Goal: Information Seeking & Learning: Check status

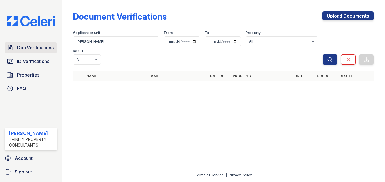
drag, startPoint x: 0, startPoint y: 0, endPoint x: 32, endPoint y: 49, distance: 58.7
click at [32, 49] on span "Doc Verifications" at bounding box center [35, 47] width 37 height 7
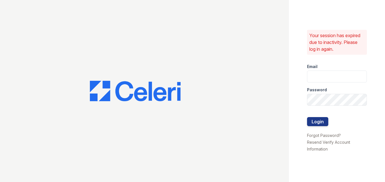
type input "sgasanov@trinity-pm.com"
click at [310, 122] on button "Login" at bounding box center [317, 121] width 21 height 9
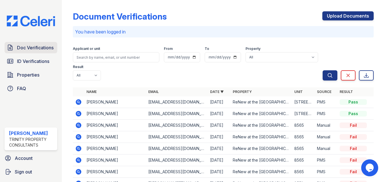
click at [15, 46] on link "Doc Verifications" at bounding box center [31, 47] width 53 height 11
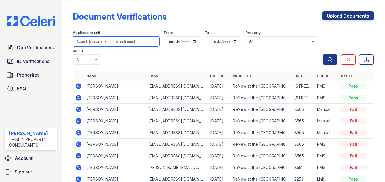
click at [92, 45] on input "search" at bounding box center [116, 41] width 86 height 10
paste input "Jamesha("
type input "Jamesha"
click at [323, 54] on button "Search" at bounding box center [330, 59] width 15 height 10
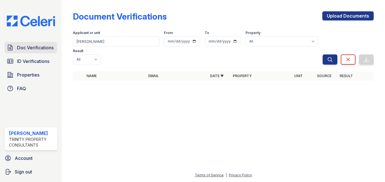
click at [29, 47] on span "Doc Verifications" at bounding box center [35, 47] width 37 height 7
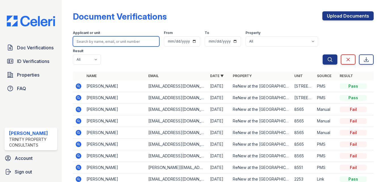
click at [110, 42] on input "search" at bounding box center [116, 41] width 86 height 10
paste input "Jamesha("
type input "Jamesha("
click at [323, 54] on button "Search" at bounding box center [330, 59] width 15 height 10
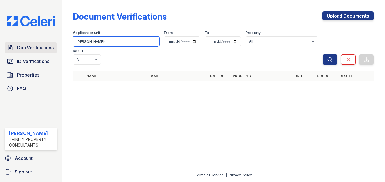
drag, startPoint x: 97, startPoint y: 42, endPoint x: 14, endPoint y: 51, distance: 84.2
click at [14, 51] on div "Doc Verifications ID Verifications Properties FAQ Shirlie Gasanov Trinity Prope…" at bounding box center [192, 91] width 385 height 182
paste input "Denice"
type input "Denice"
click at [323, 54] on button "Search" at bounding box center [330, 59] width 15 height 10
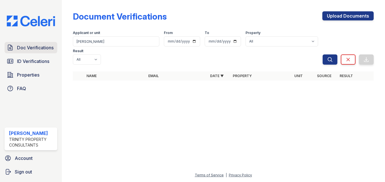
click at [42, 48] on span "Doc Verifications" at bounding box center [35, 47] width 37 height 7
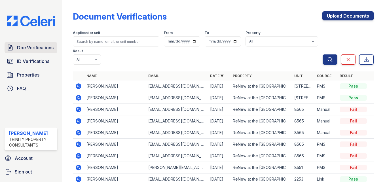
click at [44, 52] on link "Doc Verifications" at bounding box center [31, 47] width 53 height 11
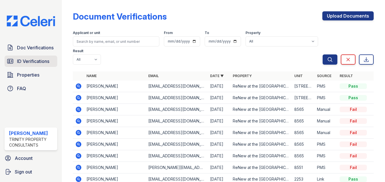
click at [14, 63] on link "ID Verifications" at bounding box center [31, 61] width 53 height 11
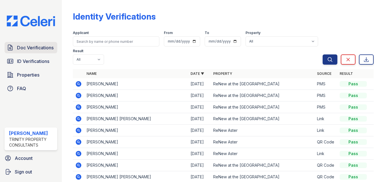
click at [23, 50] on span "Doc Verifications" at bounding box center [35, 47] width 37 height 7
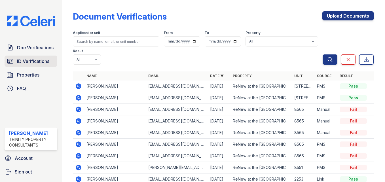
click at [25, 62] on span "ID Verifications" at bounding box center [33, 61] width 32 height 7
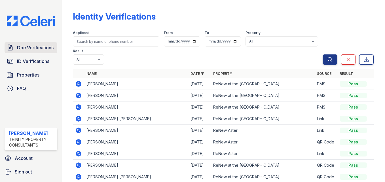
click at [49, 43] on link "Doc Verifications" at bounding box center [31, 47] width 53 height 11
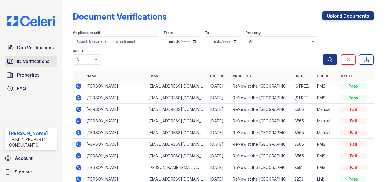
click at [42, 61] on span "ID Verifications" at bounding box center [33, 61] width 32 height 7
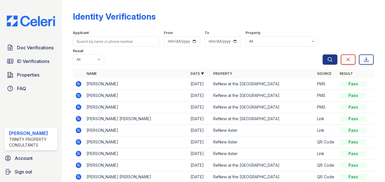
click at [78, 84] on icon at bounding box center [78, 84] width 7 height 7
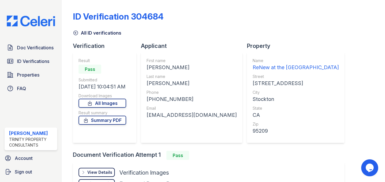
click at [376, 78] on div "ID Verification 304684 All ID verifications Verification Result Pass Submitted …" at bounding box center [223, 91] width 323 height 182
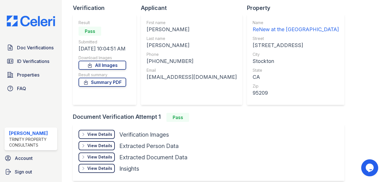
scroll to position [64, 0]
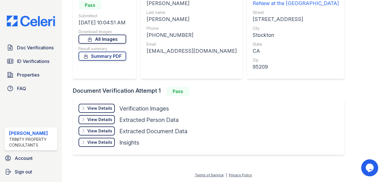
click at [99, 39] on link "All Images" at bounding box center [103, 39] width 48 height 9
click at [95, 111] on div "View Details" at bounding box center [99, 108] width 25 height 6
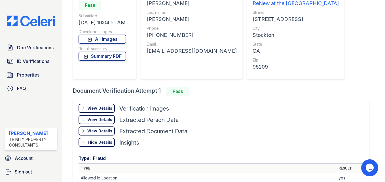
click at [253, 115] on div "View Details Details Hide Details Details Insights" at bounding box center [221, 109] width 285 height 11
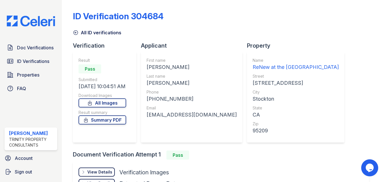
scroll to position [0, 0]
click at [29, 51] on link "Doc Verifications" at bounding box center [31, 47] width 53 height 11
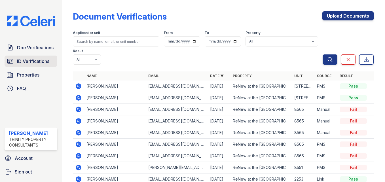
click at [26, 59] on span "ID Verifications" at bounding box center [33, 61] width 32 height 7
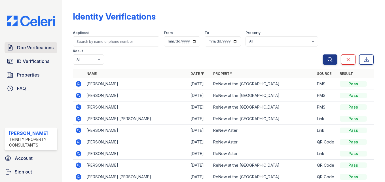
click at [34, 46] on span "Doc Verifications" at bounding box center [35, 47] width 37 height 7
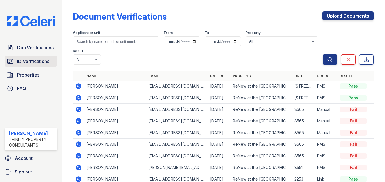
click at [35, 65] on link "ID Verifications" at bounding box center [31, 61] width 53 height 11
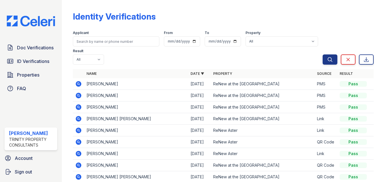
drag, startPoint x: 35, startPoint y: 65, endPoint x: 143, endPoint y: 67, distance: 108.9
click at [143, 67] on div at bounding box center [223, 68] width 301 height 2
click at [78, 84] on icon at bounding box center [78, 83] width 1 height 1
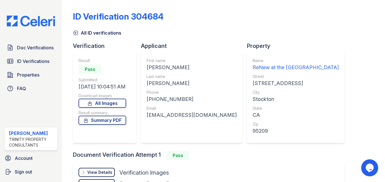
click at [204, 91] on div "Phone" at bounding box center [192, 93] width 90 height 6
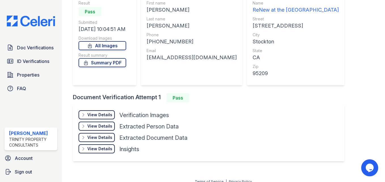
scroll to position [64, 0]
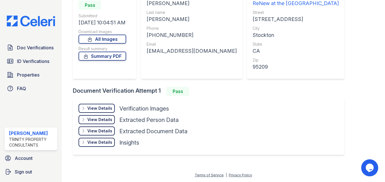
click at [94, 107] on div "View Details" at bounding box center [99, 108] width 25 height 6
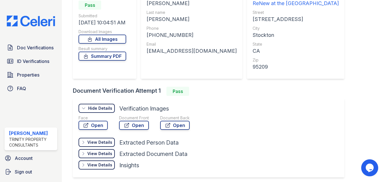
click at [247, 140] on div "View Details Details Hide Details Details Verification Images Face Open Documen…" at bounding box center [209, 137] width 272 height 79
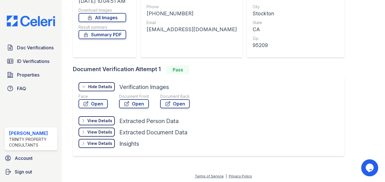
scroll to position [87, 0]
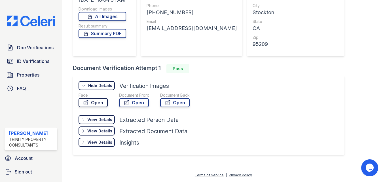
click at [96, 102] on link "Open" at bounding box center [93, 102] width 29 height 9
click at [137, 102] on link "Open" at bounding box center [134, 102] width 30 height 9
click at [184, 102] on link "Open" at bounding box center [174, 102] width 29 height 9
click at [95, 122] on div "View Details Details" at bounding box center [97, 119] width 36 height 9
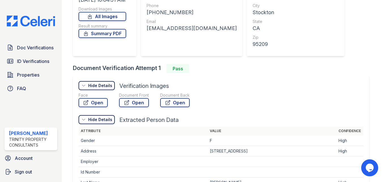
click at [194, 148] on td "Address" at bounding box center [143, 151] width 129 height 10
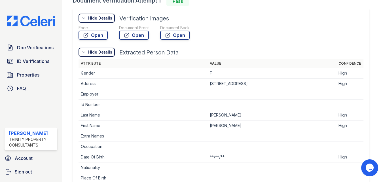
scroll to position [155, 0]
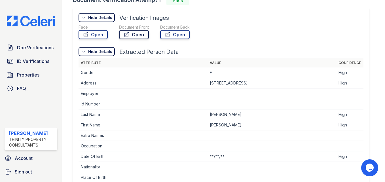
click at [131, 33] on link "Open" at bounding box center [134, 34] width 30 height 9
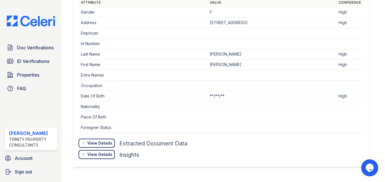
scroll to position [227, 0]
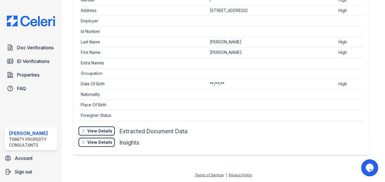
click at [102, 132] on div "View Details" at bounding box center [99, 131] width 25 height 6
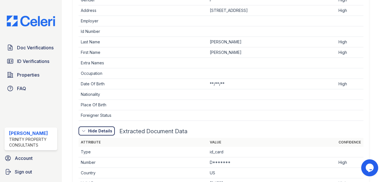
click at [163, 139] on th "Attribute" at bounding box center [143, 142] width 129 height 9
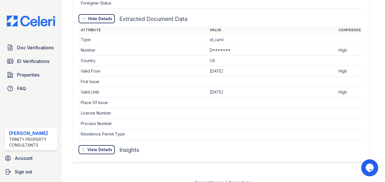
scroll to position [341, 0]
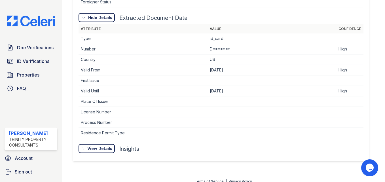
click at [0, 0] on div "View Details Details" at bounding box center [0, 0] width 0 height 0
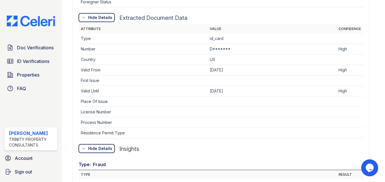
click at [154, 142] on div at bounding box center [221, 141] width 285 height 6
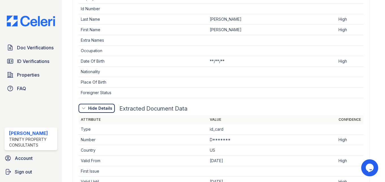
scroll to position [239, 0]
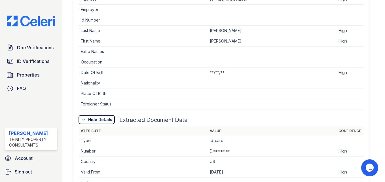
click at [162, 116] on div "Extracted Document Data" at bounding box center [153, 120] width 68 height 8
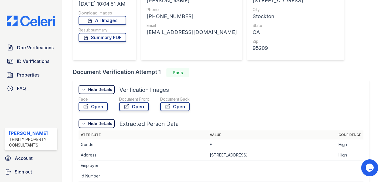
scroll to position [57, 0]
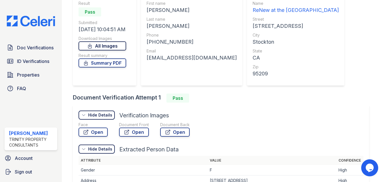
click at [109, 47] on link "All Images" at bounding box center [103, 45] width 48 height 9
click at [112, 65] on link "Summary PDF" at bounding box center [103, 62] width 48 height 9
click at [102, 133] on link "Open" at bounding box center [93, 132] width 29 height 9
click at [172, 133] on link "Open" at bounding box center [174, 132] width 29 height 9
click at [202, 122] on div "Face Open Document Front Open Document Back Open" at bounding box center [221, 130] width 285 height 17
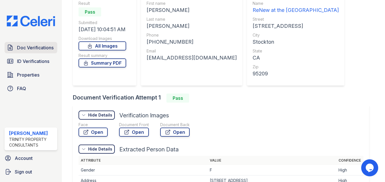
click at [35, 45] on span "Doc Verifications" at bounding box center [35, 47] width 37 height 7
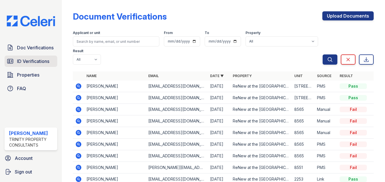
click at [36, 58] on link "ID Verifications" at bounding box center [31, 61] width 53 height 11
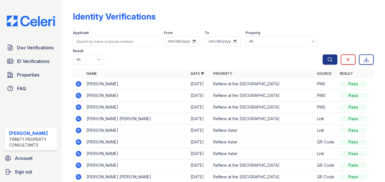
drag, startPoint x: 126, startPoint y: 86, endPoint x: 87, endPoint y: 79, distance: 39.5
click at [87, 79] on td "[PERSON_NAME]" at bounding box center [136, 84] width 104 height 12
copy td "[PERSON_NAME]"
click at [41, 48] on span "Doc Verifications" at bounding box center [35, 47] width 37 height 7
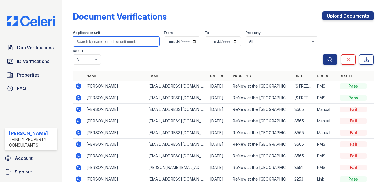
click at [82, 42] on input "search" at bounding box center [116, 41] width 86 height 10
paste input "[PERSON_NAME]"
type input "[PERSON_NAME]"
click at [323, 54] on button "Search" at bounding box center [330, 59] width 15 height 10
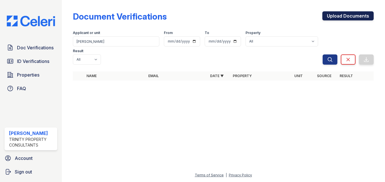
click at [341, 14] on link "Upload Documents" at bounding box center [347, 15] width 51 height 9
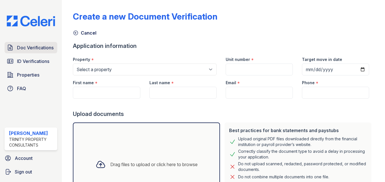
click at [46, 46] on span "Doc Verifications" at bounding box center [35, 47] width 37 height 7
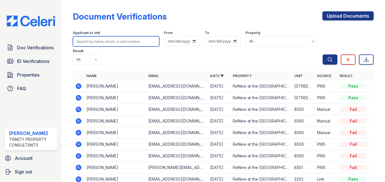
click at [91, 45] on input "search" at bounding box center [116, 41] width 86 height 10
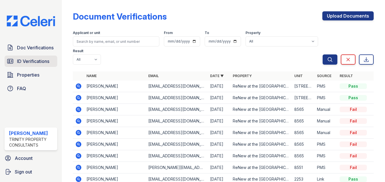
click at [32, 65] on link "ID Verifications" at bounding box center [31, 61] width 53 height 11
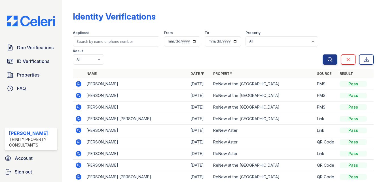
drag, startPoint x: 138, startPoint y: 82, endPoint x: 85, endPoint y: 81, distance: 52.7
click at [85, 81] on td "[PERSON_NAME]" at bounding box center [136, 84] width 104 height 12
copy td "[PERSON_NAME]"
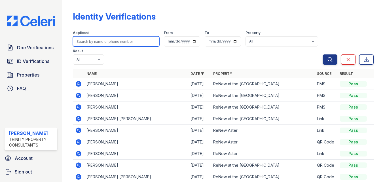
click at [95, 43] on input "search" at bounding box center [116, 41] width 86 height 10
paste input "[PERSON_NAME]"
type input "[PERSON_NAME]"
click at [323, 54] on button "Search" at bounding box center [330, 59] width 15 height 10
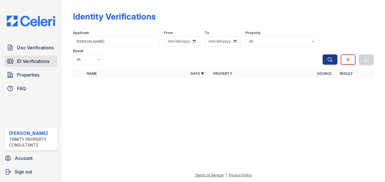
click at [52, 65] on link "ID Verifications" at bounding box center [31, 61] width 53 height 11
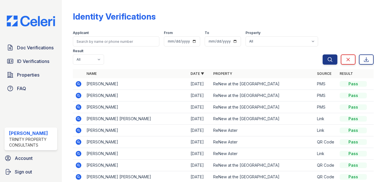
click at [126, 83] on td "[PERSON_NAME]" at bounding box center [136, 84] width 104 height 12
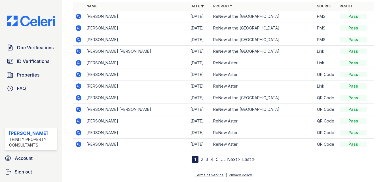
click at [201, 158] on link "2" at bounding box center [202, 159] width 3 height 6
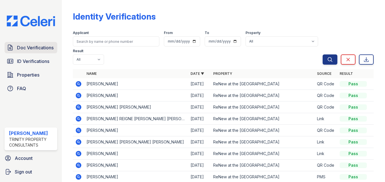
click at [28, 42] on div "Doc Verifications ID Verifications Properties FAQ [PERSON_NAME] Trinity Propert…" at bounding box center [31, 91] width 62 height 182
click at [29, 47] on span "Doc Verifications" at bounding box center [35, 47] width 37 height 7
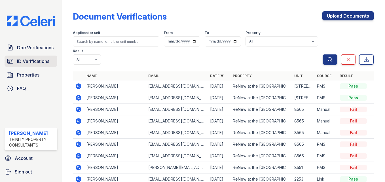
click at [41, 62] on span "ID Verifications" at bounding box center [33, 61] width 32 height 7
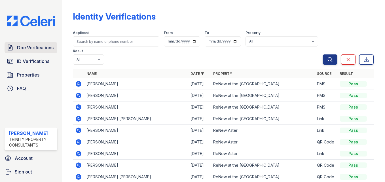
click at [38, 46] on span "Doc Verifications" at bounding box center [35, 47] width 37 height 7
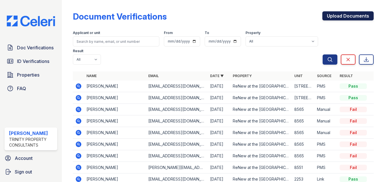
click at [331, 17] on link "Upload Documents" at bounding box center [347, 15] width 51 height 9
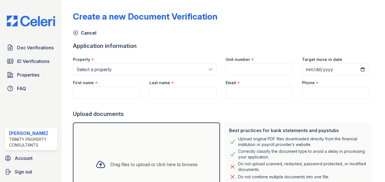
click at [158, 106] on div at bounding box center [223, 104] width 301 height 11
click at [28, 43] on link "Doc Verifications" at bounding box center [31, 47] width 53 height 11
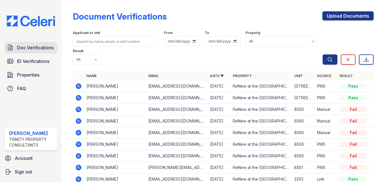
click at [42, 48] on span "Doc Verifications" at bounding box center [35, 47] width 37 height 7
